Goal: Information Seeking & Learning: Learn about a topic

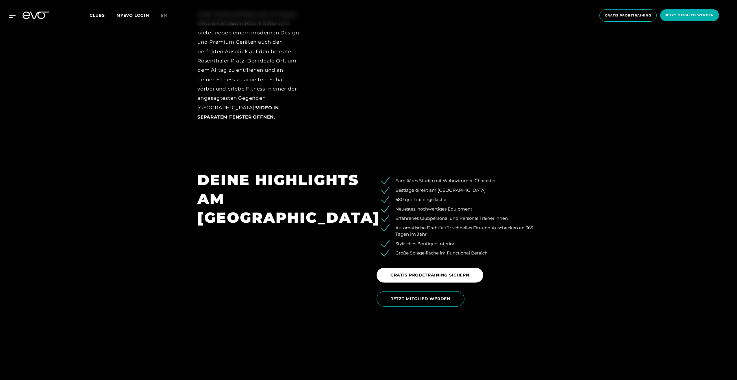
scroll to position [1127, 0]
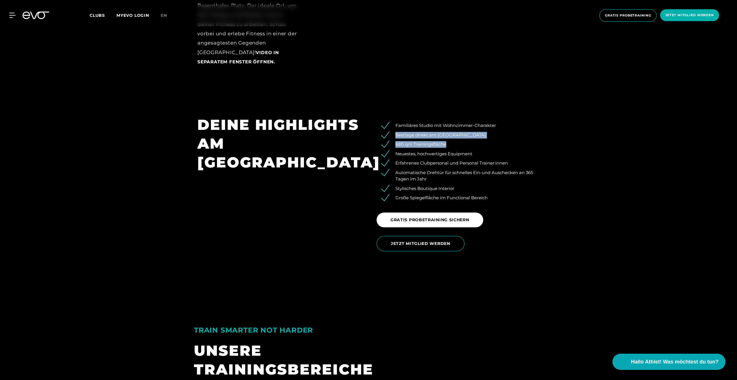
drag, startPoint x: 396, startPoint y: 134, endPoint x: 485, endPoint y: 142, distance: 88.5
click at [485, 142] on ul "Familiäres Studio mit Wohnzimmer-Charakter Bestlage direkt am Rosenthaler Platz…" at bounding box center [458, 161] width 163 height 79
drag, startPoint x: 485, startPoint y: 142, endPoint x: 535, endPoint y: 139, distance: 50.3
click at [535, 139] on ul "Familiäres Studio mit Wohnzimmer-Charakter Bestlage direkt am Rosenthaler Platz…" at bounding box center [458, 161] width 163 height 79
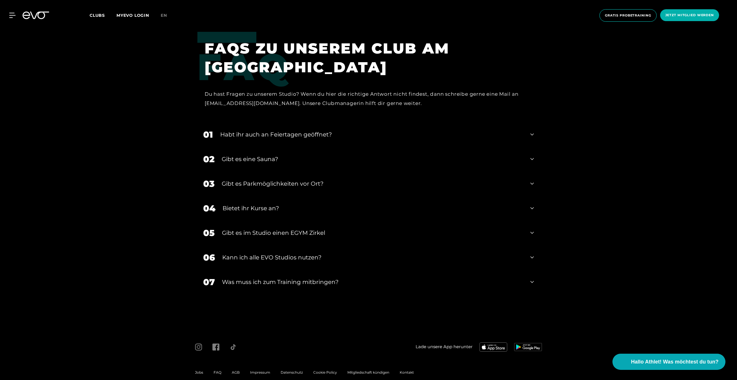
scroll to position [2543, 0]
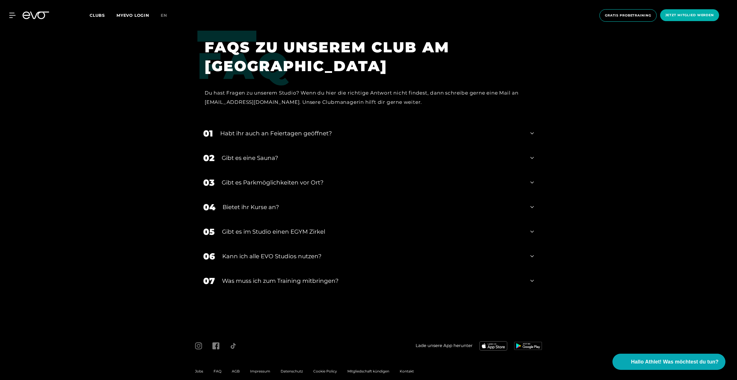
click at [277, 156] on div "Gibt es eine Sauna?" at bounding box center [372, 157] width 301 height 9
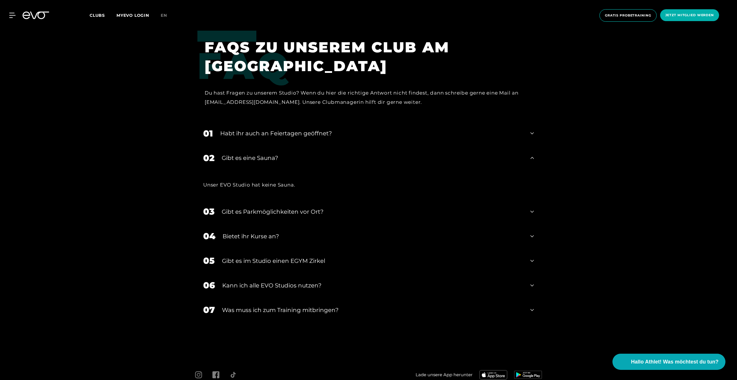
click at [277, 156] on div "Gibt es eine Sauna?" at bounding box center [372, 157] width 301 height 9
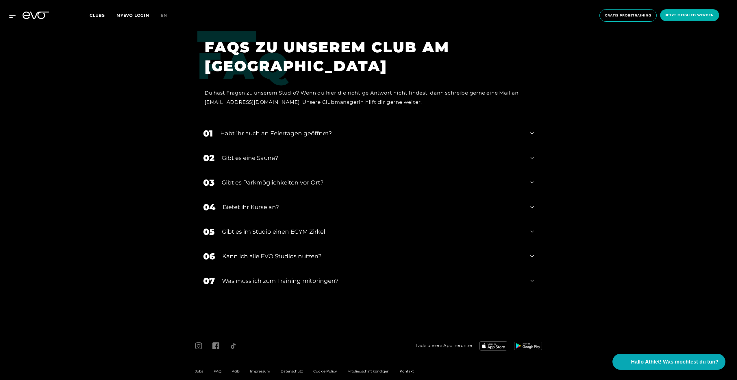
click at [255, 205] on div "Bietet ihr Kurse an?" at bounding box center [373, 207] width 301 height 9
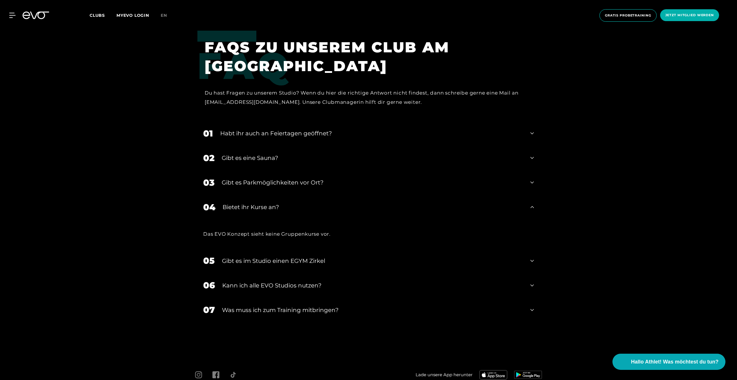
click at [255, 205] on div "Bietet ihr Kurse an?" at bounding box center [373, 207] width 301 height 9
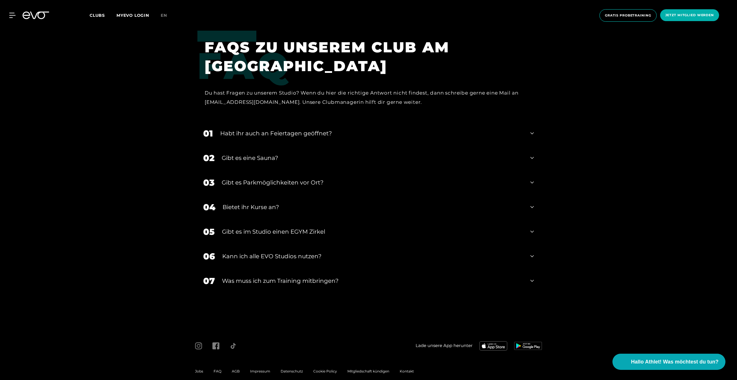
click at [287, 254] on div "Kann ich alle EVO Studios nutzen?" at bounding box center [372, 256] width 301 height 9
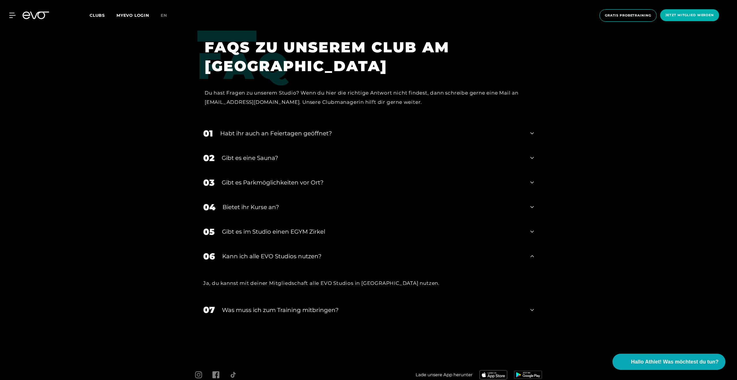
click at [287, 254] on div "Kann ich alle EVO Studios nutzen?" at bounding box center [372, 256] width 301 height 9
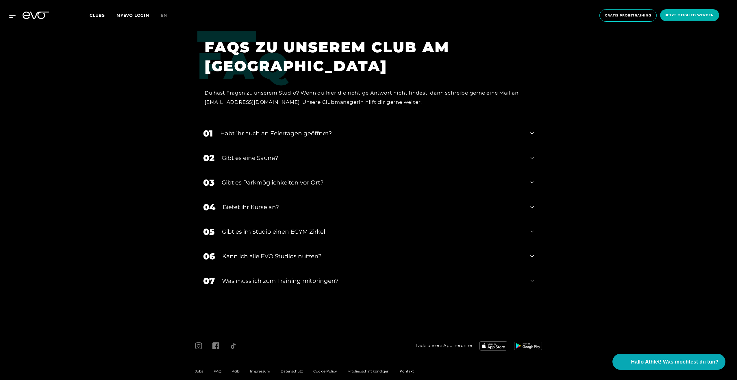
click at [289, 275] on div "07 Was muss ich zum Training mitbringen?" at bounding box center [368, 280] width 342 height 25
